Goal: Navigation & Orientation: Find specific page/section

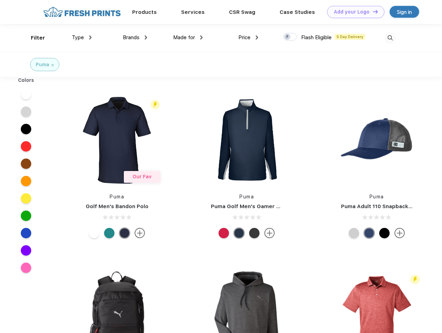
click at [353, 12] on link "Add your Logo Design Tool" at bounding box center [355, 12] width 57 height 12
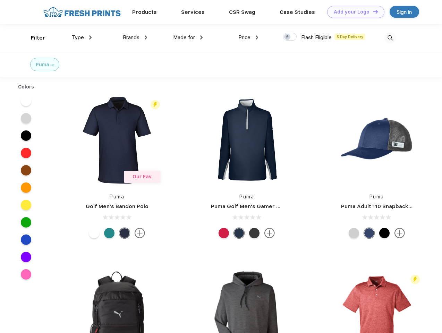
click at [0, 0] on div "Design Tool" at bounding box center [0, 0] width 0 height 0
click at [372, 11] on link "Add your Logo Design Tool" at bounding box center [355, 12] width 57 height 12
click at [33, 38] on div "Filter" at bounding box center [38, 38] width 14 height 8
click at [82, 37] on span "Type" at bounding box center [78, 37] width 12 height 6
click at [135, 37] on span "Brands" at bounding box center [131, 37] width 17 height 6
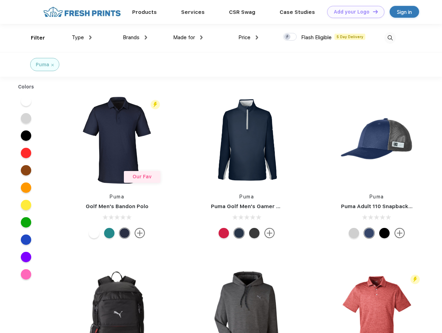
click at [188, 37] on span "Made for" at bounding box center [184, 37] width 22 height 6
click at [248, 37] on span "Price" at bounding box center [244, 37] width 12 height 6
click at [290, 37] on div at bounding box center [290, 37] width 14 height 8
click at [287, 37] on input "checkbox" at bounding box center [285, 35] width 5 height 5
click at [390, 38] on img at bounding box center [389, 37] width 11 height 11
